Goal: Task Accomplishment & Management: Use online tool/utility

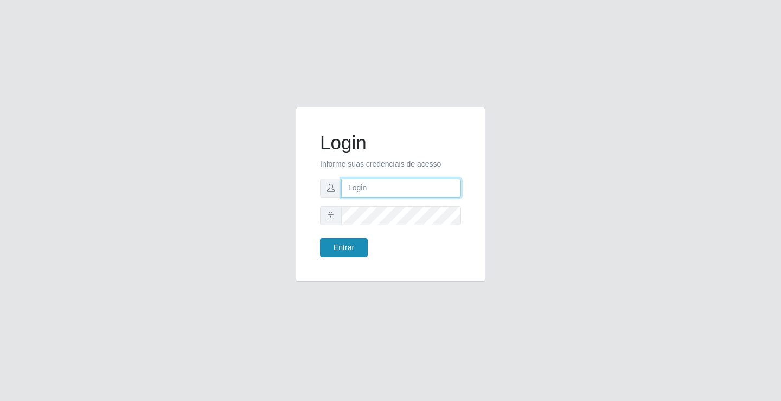
type input "[EMAIL_ADDRESS][DOMAIN_NAME]"
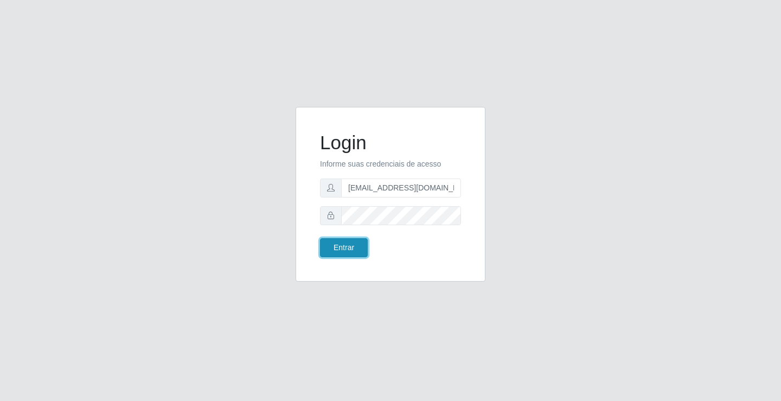
click at [336, 246] on button "Entrar" at bounding box center [344, 247] width 48 height 19
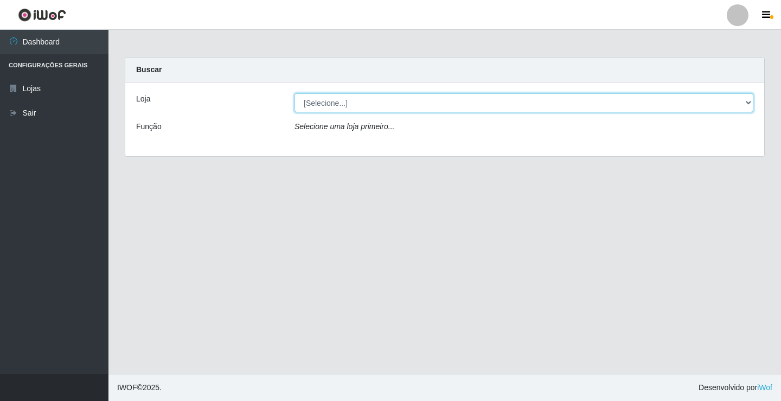
click at [388, 110] on select "[Selecione...] Rede Potiguar 4 - Extremoz" at bounding box center [524, 102] width 459 height 19
select select "78"
click at [295, 93] on select "[Selecione...] Rede Potiguar 4 - Extremoz" at bounding box center [524, 102] width 459 height 19
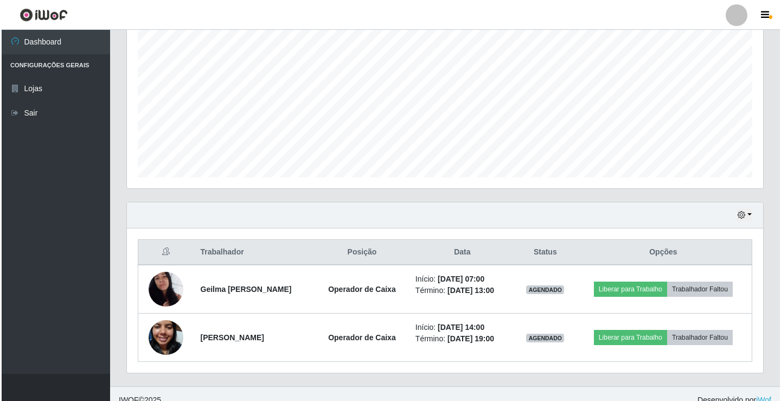
scroll to position [223, 0]
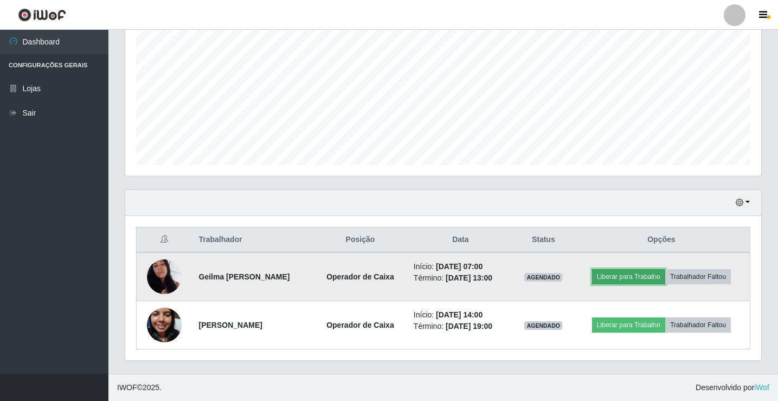
click at [634, 275] on button "Liberar para Trabalho" at bounding box center [628, 276] width 73 height 15
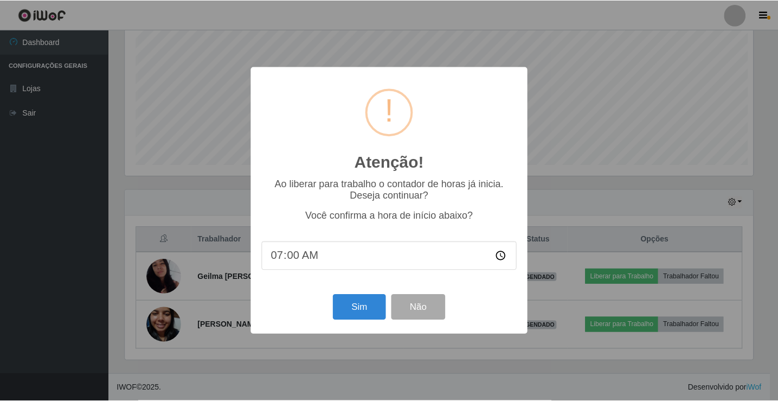
scroll to position [225, 631]
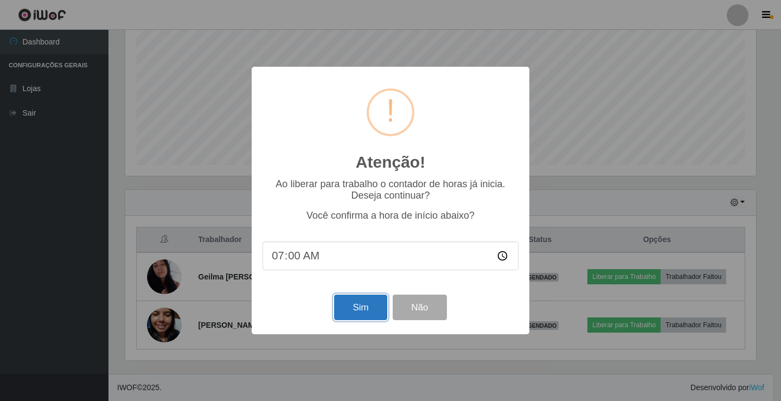
click at [361, 312] on button "Sim" at bounding box center [360, 307] width 53 height 25
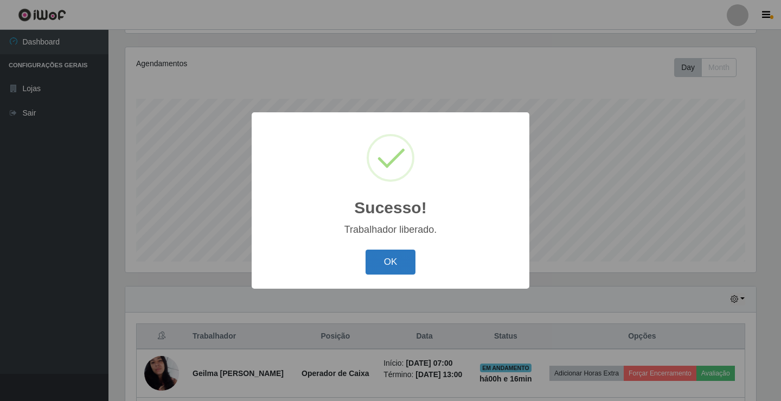
click at [383, 253] on button "OK" at bounding box center [391, 262] width 50 height 25
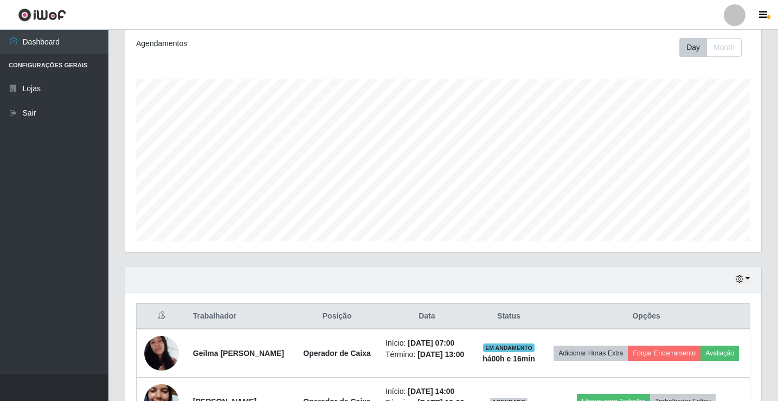
scroll to position [6, 0]
